Goal: Information Seeking & Learning: Learn about a topic

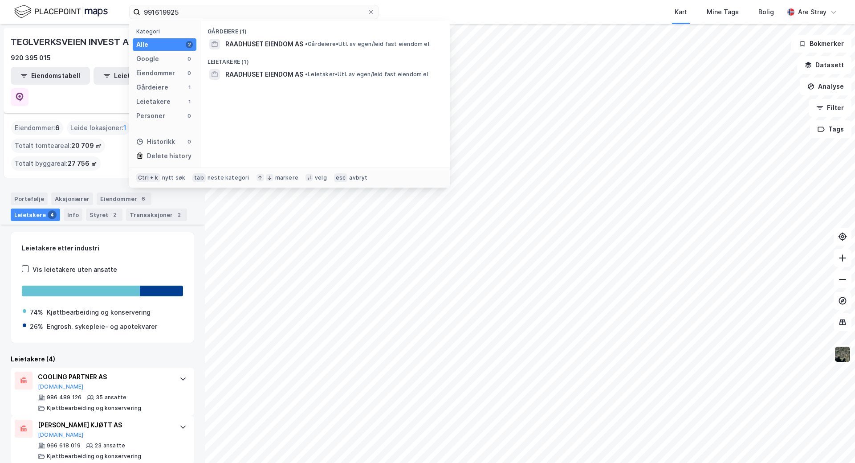
scroll to position [69, 0]
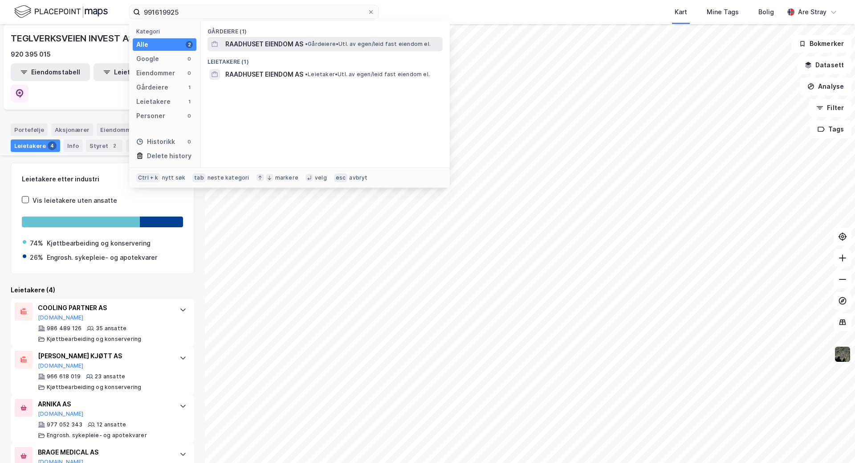
click at [251, 45] on span "RAADHUSET EIENDOM AS" at bounding box center [264, 44] width 78 height 11
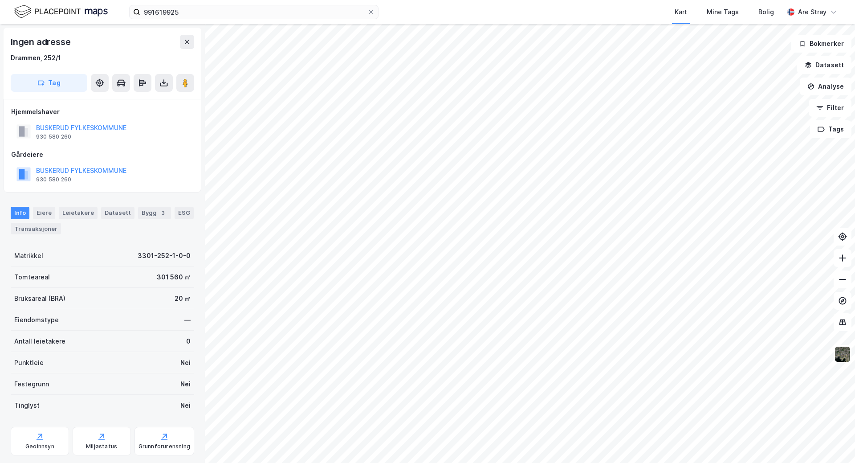
click at [203, 4] on div "991619925 Kart Mine Tags [PERSON_NAME] Are Stray" at bounding box center [427, 12] width 855 height 24
click at [201, 8] on input "991619925" at bounding box center [253, 11] width 227 height 13
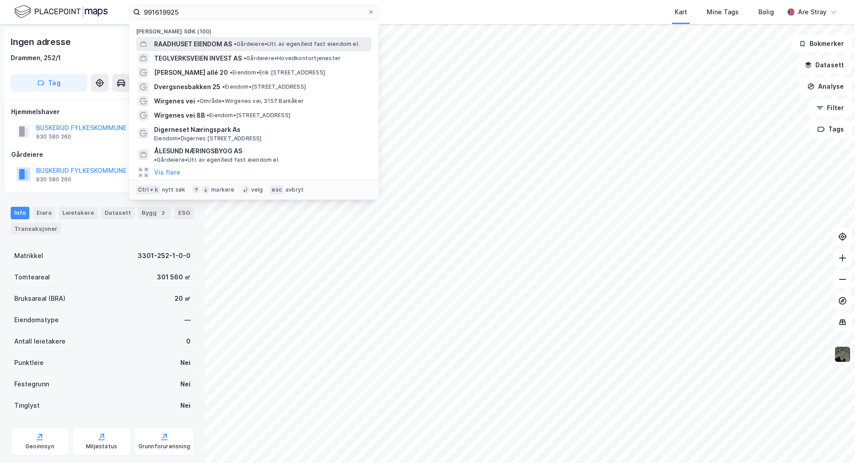
click at [195, 41] on span "RAADHUSET EIENDOM AS" at bounding box center [193, 44] width 78 height 11
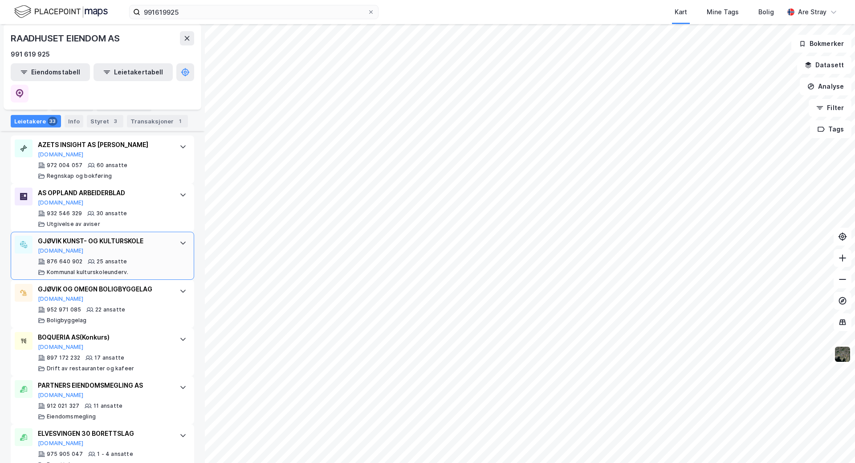
scroll to position [267, 0]
